Goal: Information Seeking & Learning: Find specific page/section

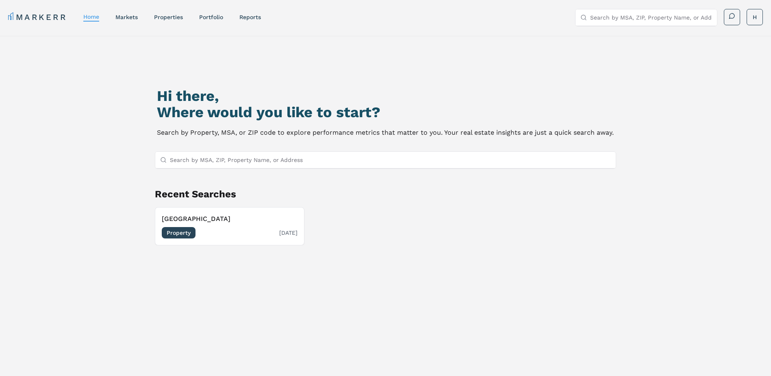
click at [194, 222] on h3 "[GEOGRAPHIC_DATA]" at bounding box center [230, 219] width 136 height 10
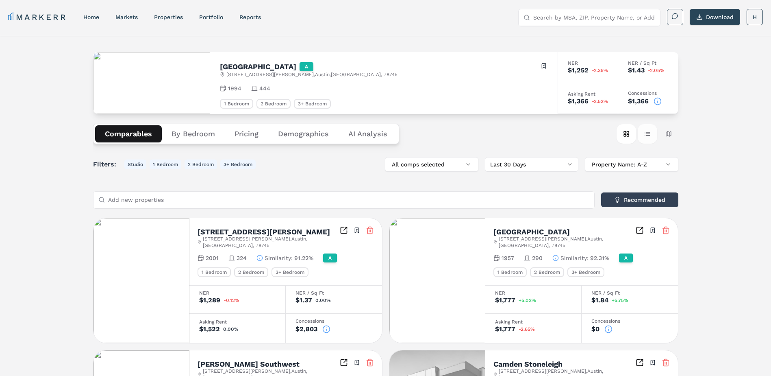
click at [647, 136] on button "Table view" at bounding box center [648, 134] width 20 height 20
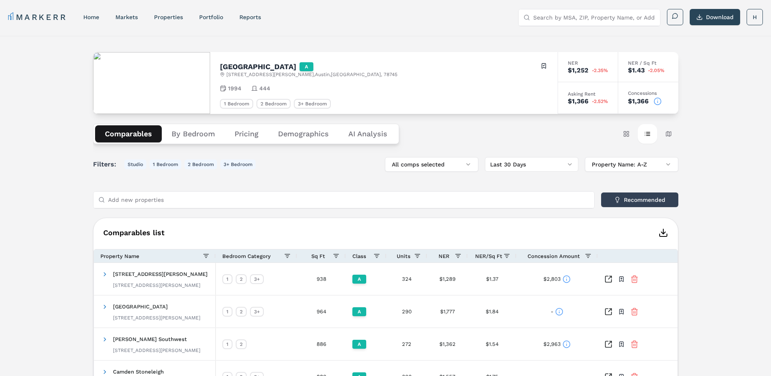
click at [665, 231] on icon "button" at bounding box center [664, 233] width 10 height 10
click at [467, 33] on header "MARKERR home markets properties Portfolio reports Search by MSA, ZIP, Property …" at bounding box center [385, 18] width 771 height 36
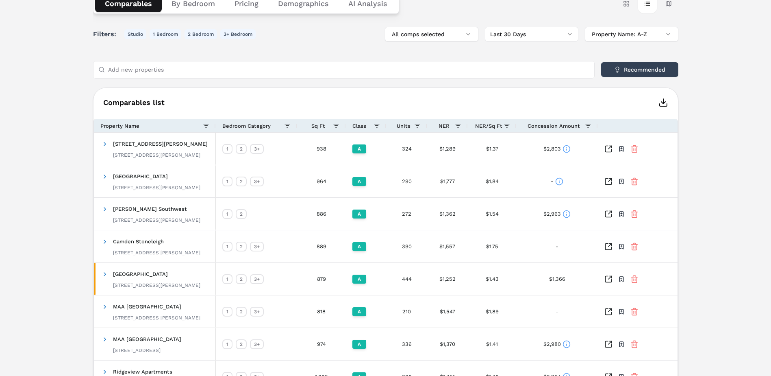
scroll to position [163, 0]
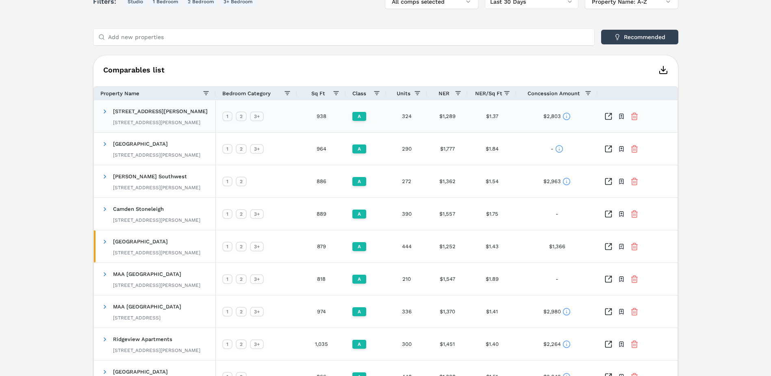
click at [567, 115] on icon at bounding box center [567, 116] width 8 height 8
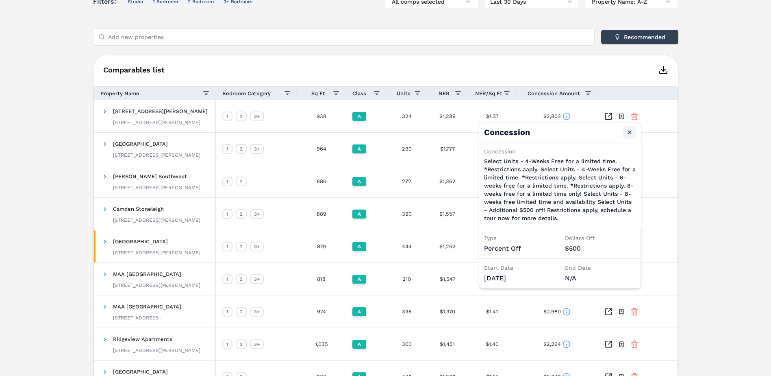
click at [629, 131] on button "Close" at bounding box center [629, 132] width 13 height 13
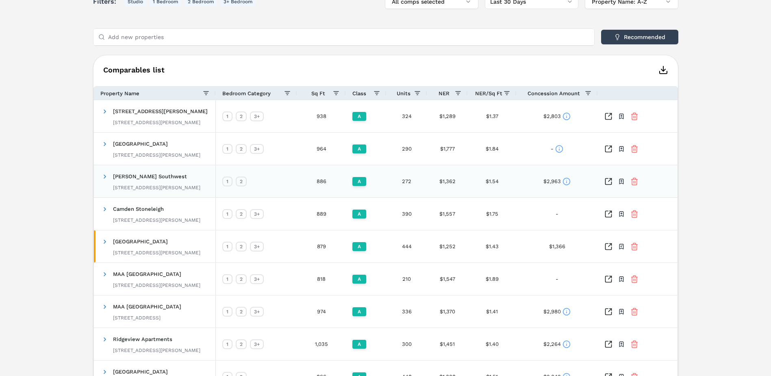
click at [567, 180] on icon at bounding box center [567, 181] width 8 height 8
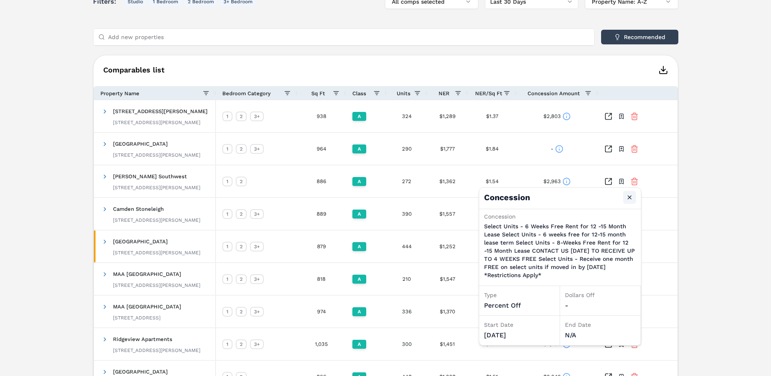
click at [631, 195] on button "Close" at bounding box center [629, 197] width 13 height 13
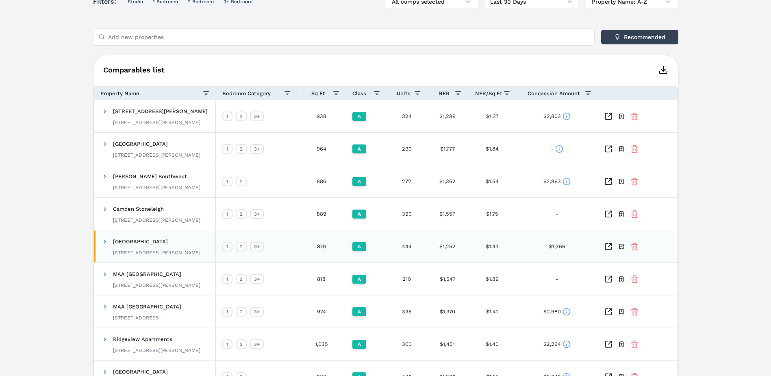
scroll to position [244, 0]
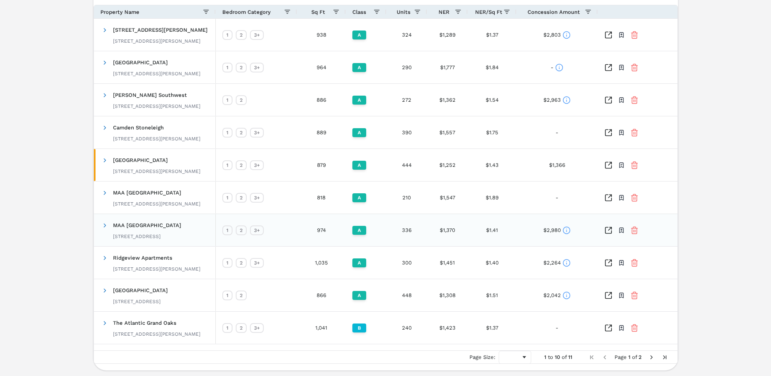
click at [567, 230] on icon at bounding box center [567, 230] width 0 height 1
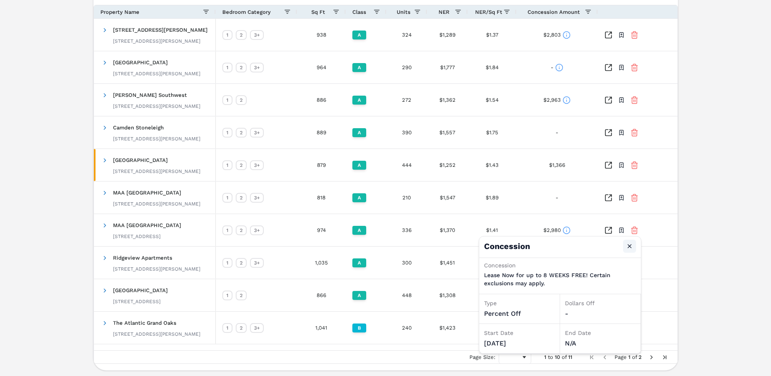
click at [630, 248] on button "Close" at bounding box center [629, 245] width 13 height 13
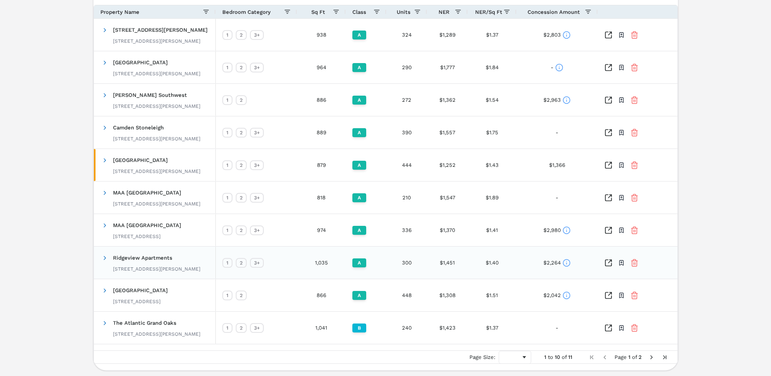
click at [567, 263] on icon at bounding box center [567, 263] width 0 height 1
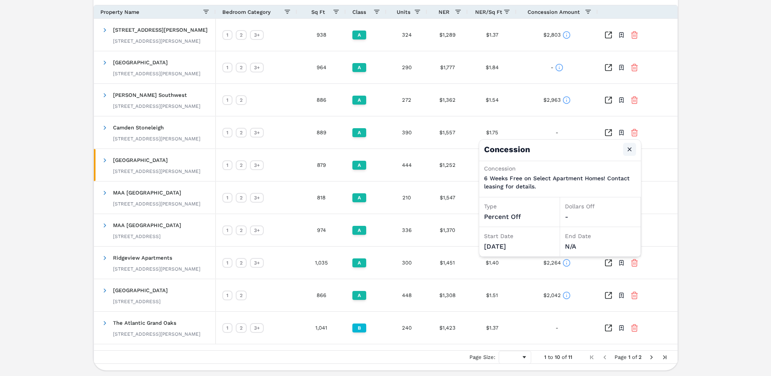
click at [629, 149] on button "Close" at bounding box center [629, 149] width 13 height 13
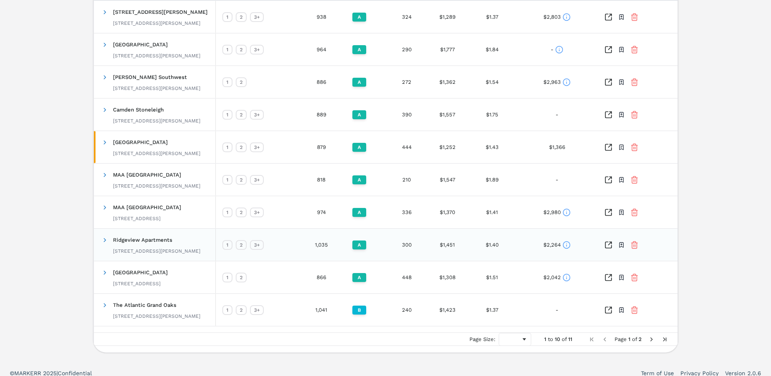
scroll to position [270, 0]
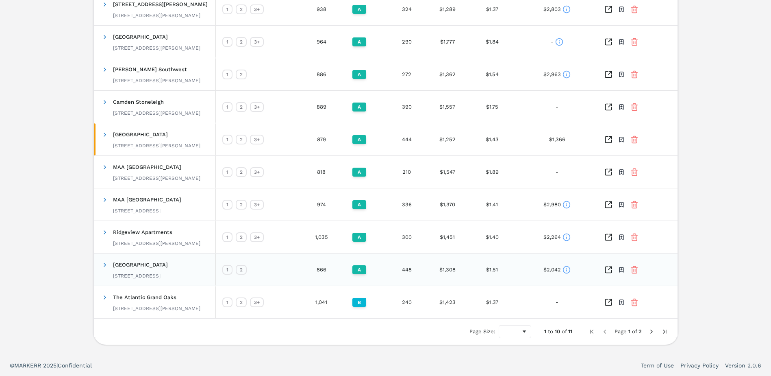
click at [568, 268] on icon at bounding box center [567, 269] width 8 height 8
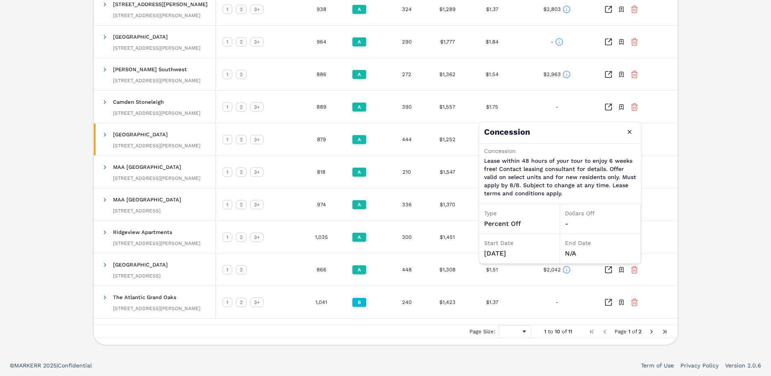
click at [524, 357] on footer "© MARKERR 2025 | Confidential Term of Use Privacy Policy Version 2.0.6" at bounding box center [385, 365] width 771 height 21
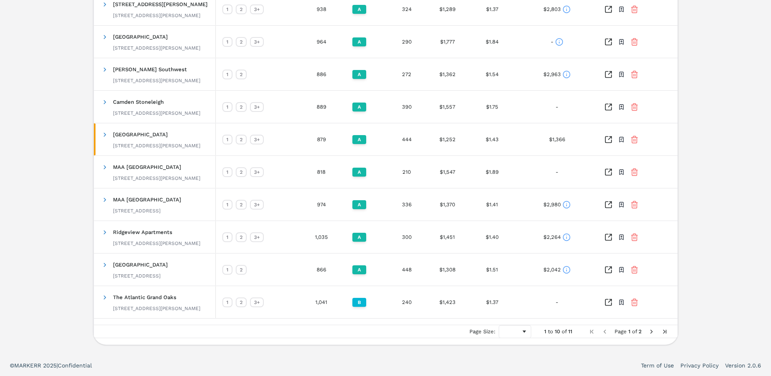
click at [652, 331] on span "Next Page" at bounding box center [651, 331] width 7 height 7
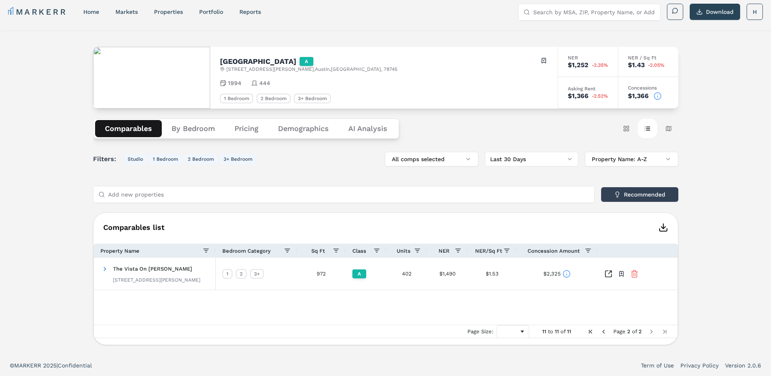
scroll to position [5, 0]
click at [563, 272] on icon at bounding box center [567, 274] width 8 height 8
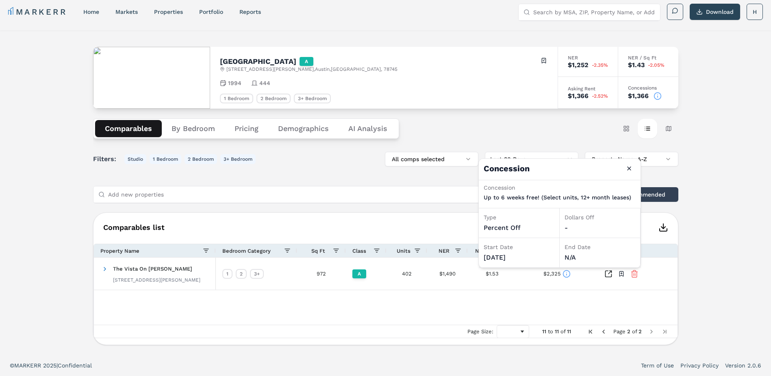
click at [545, 291] on div "The Vista On [PERSON_NAME] [STREET_ADDRESS][PERSON_NAME] 1 2 3+ 972 A 402 $1,49…" at bounding box center [386, 287] width 585 height 61
